Goal: Find contact information: Find contact information

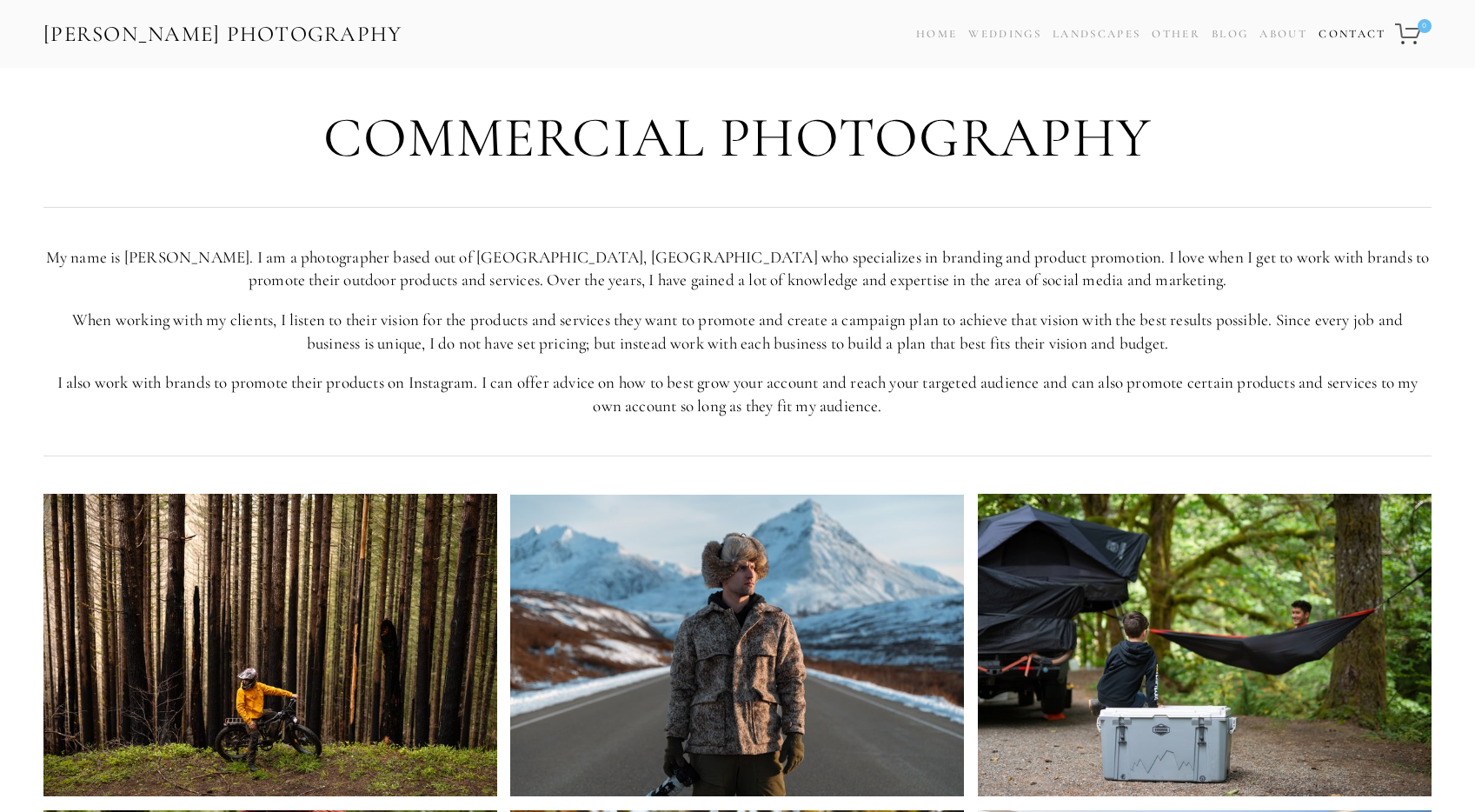
click at [1356, 29] on link "Contact" at bounding box center [1352, 34] width 67 height 25
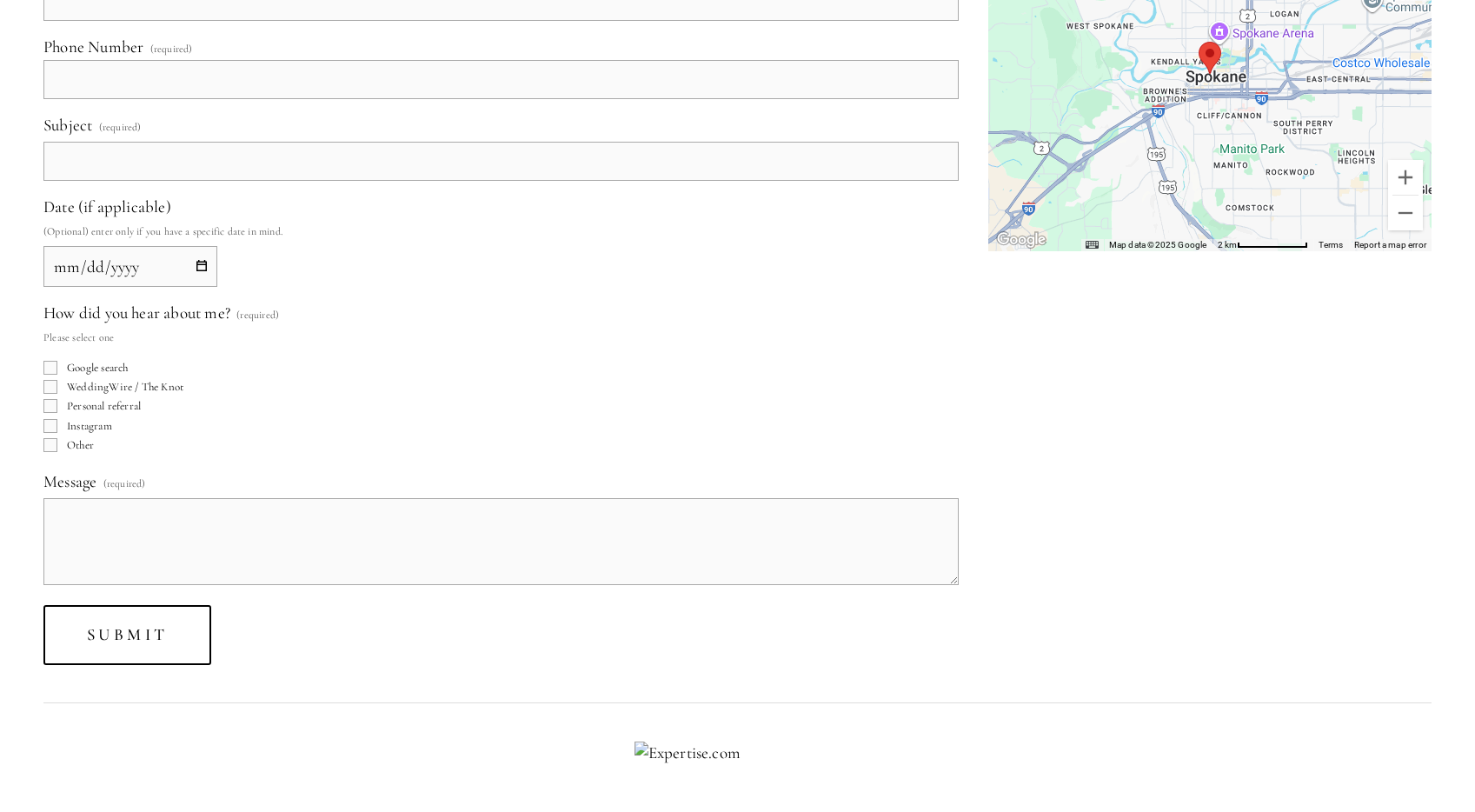
scroll to position [1190, 0]
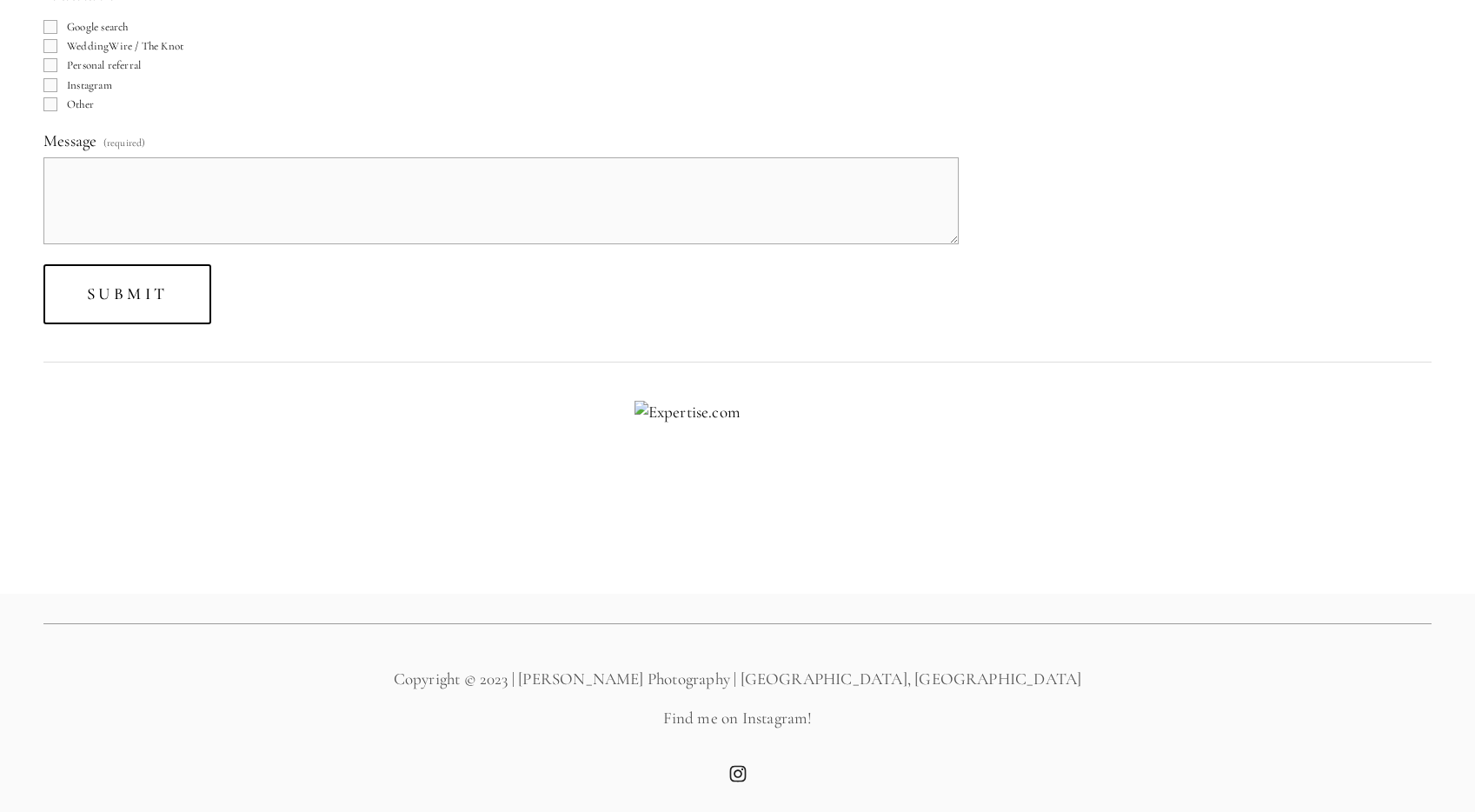
click at [738, 771] on use "Instagram" at bounding box center [738, 773] width 35 height 35
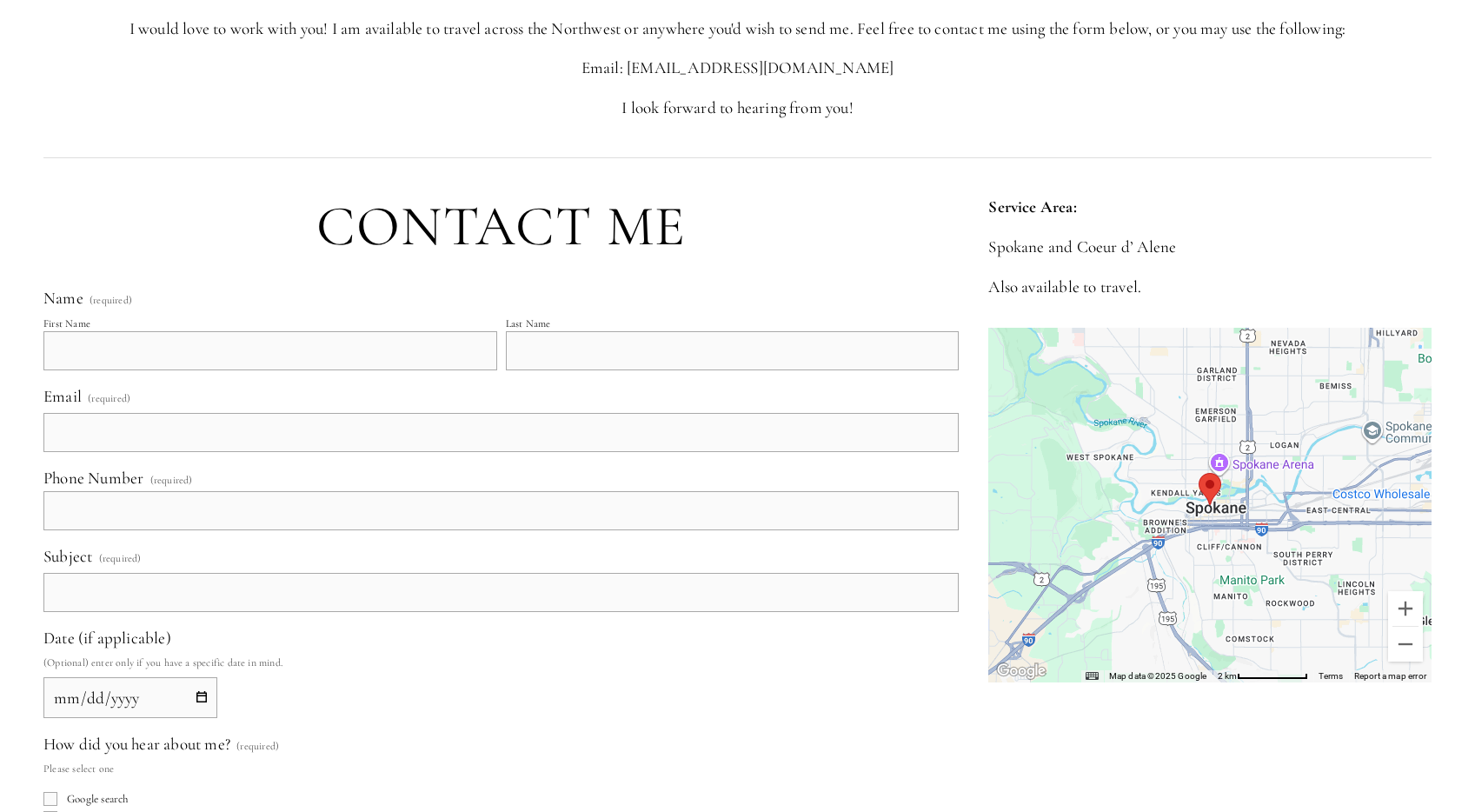
scroll to position [0, 0]
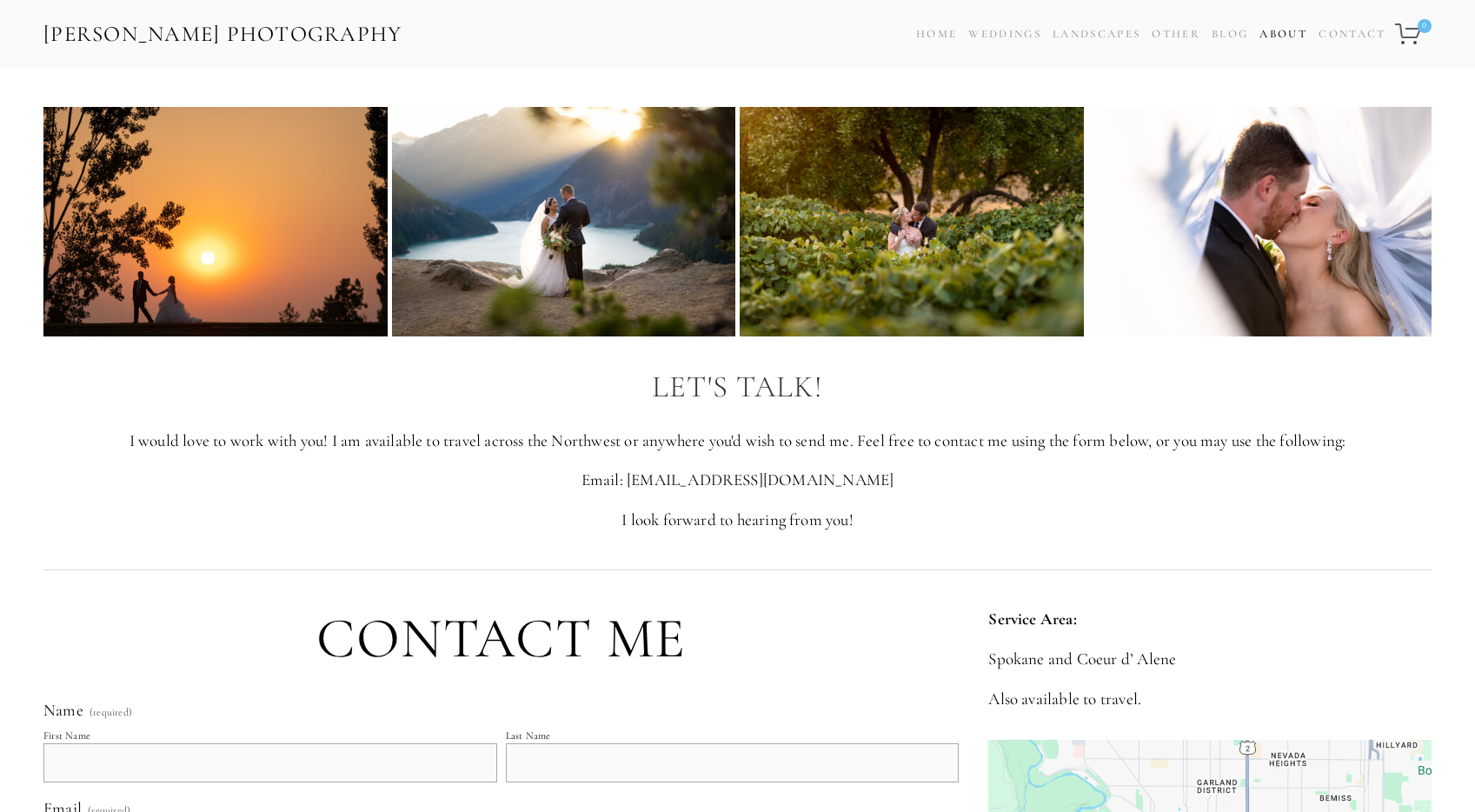
click at [1274, 37] on link "About" at bounding box center [1283, 34] width 48 height 25
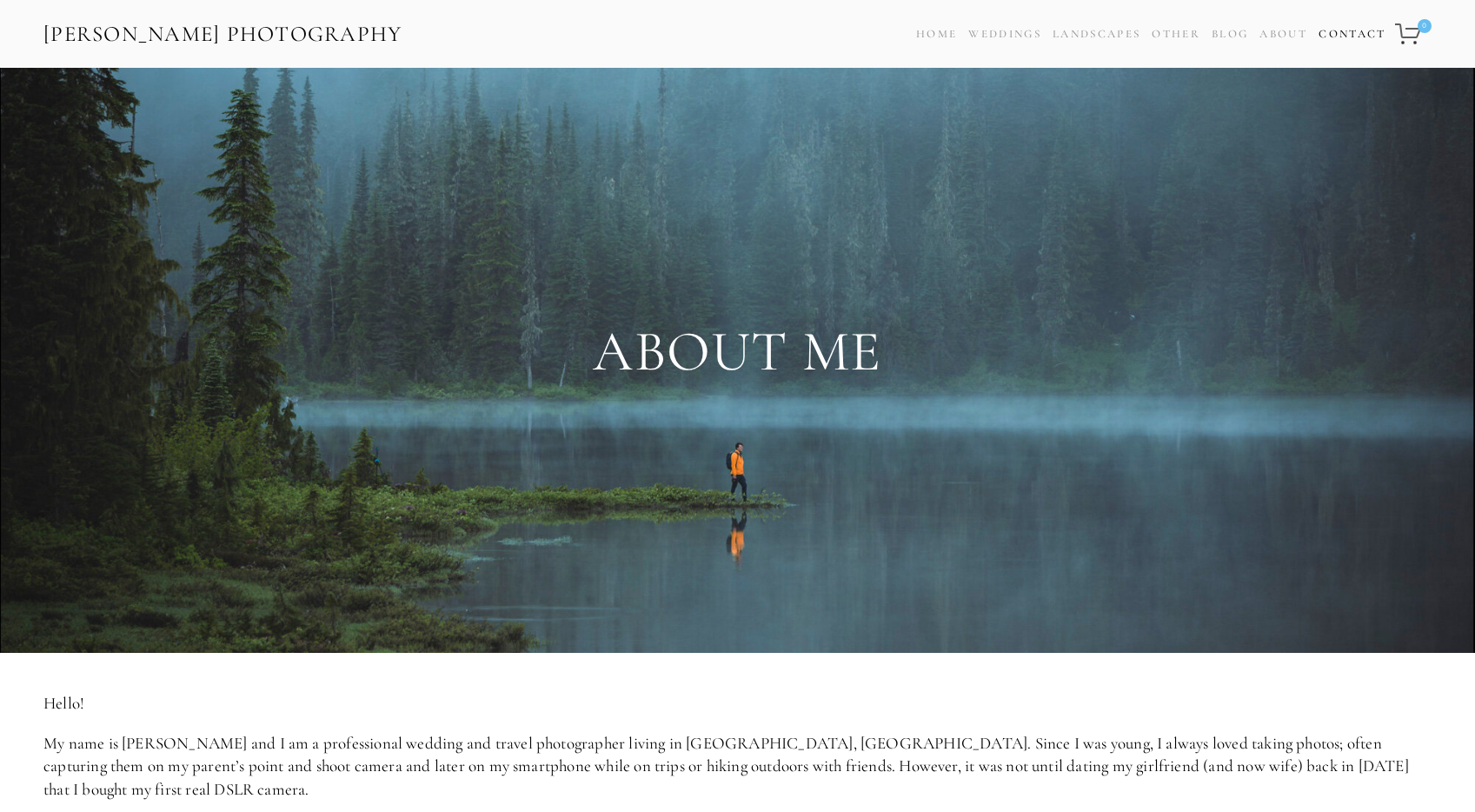
click at [1350, 25] on link "Contact" at bounding box center [1352, 34] width 67 height 25
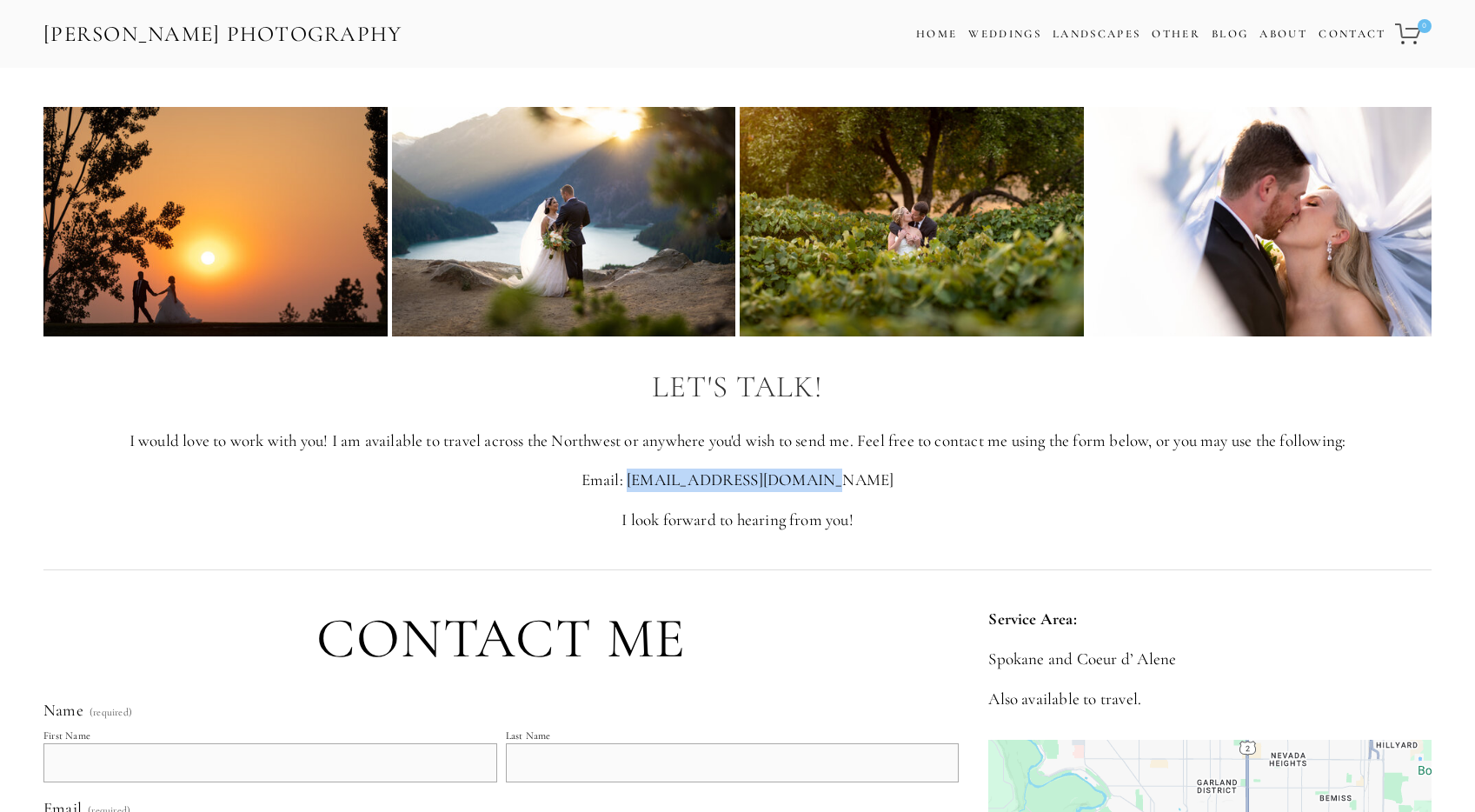
drag, startPoint x: 841, startPoint y: 479, endPoint x: 677, endPoint y: 478, distance: 164.0
click at [676, 478] on p "Email: [EMAIL_ADDRESS][DOMAIN_NAME]" at bounding box center [738, 480] width 1388 height 23
